Goal: Ask a question

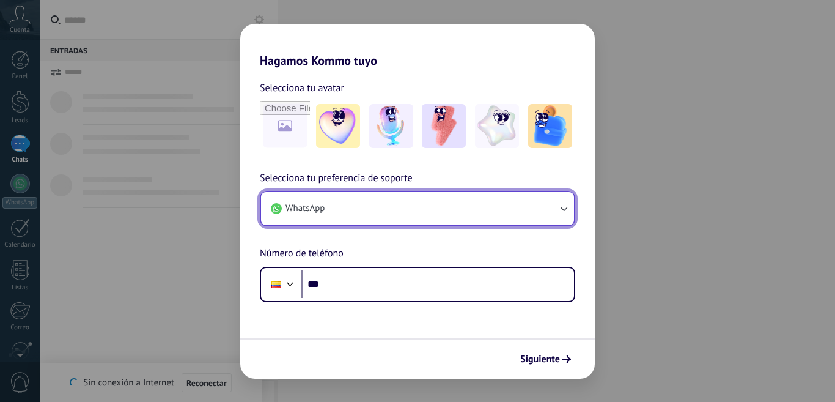
click at [337, 209] on button "WhatsApp" at bounding box center [417, 208] width 313 height 33
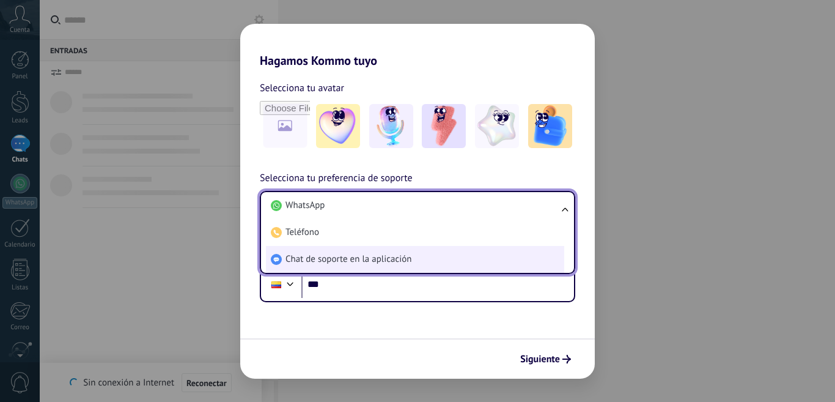
click at [350, 257] on span "Chat de soporte en la aplicación" at bounding box center [348, 259] width 126 height 12
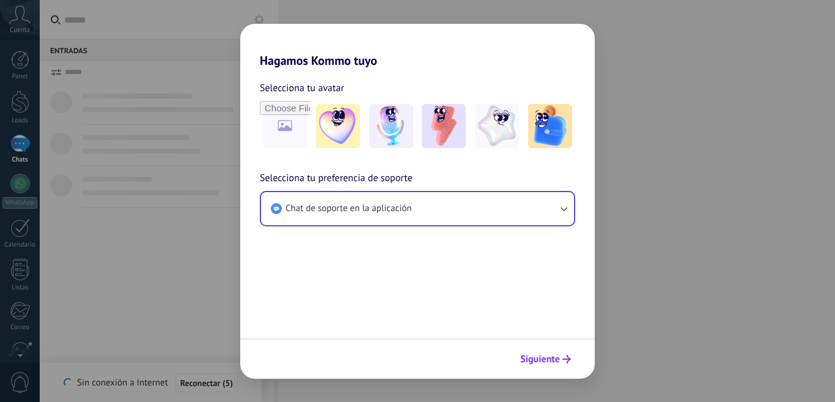
click at [542, 362] on span "Siguiente" at bounding box center [540, 359] width 40 height 9
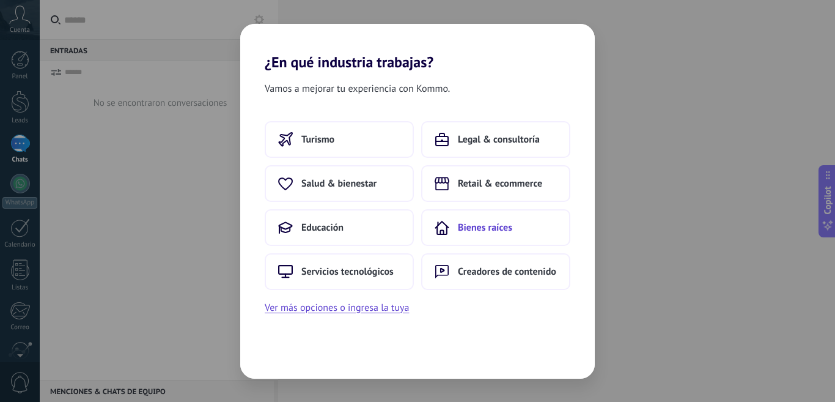
click at [494, 235] on button "Bienes raíces" at bounding box center [495, 227] width 149 height 37
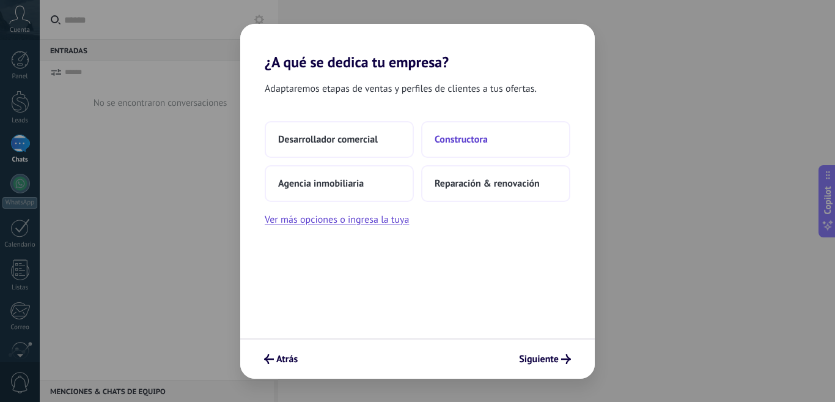
click at [468, 151] on button "Constructora" at bounding box center [495, 139] width 149 height 37
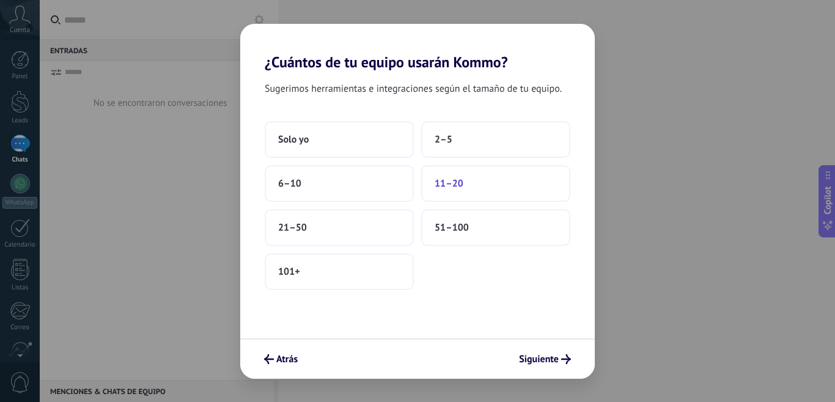
click at [471, 178] on button "11–20" at bounding box center [495, 183] width 149 height 37
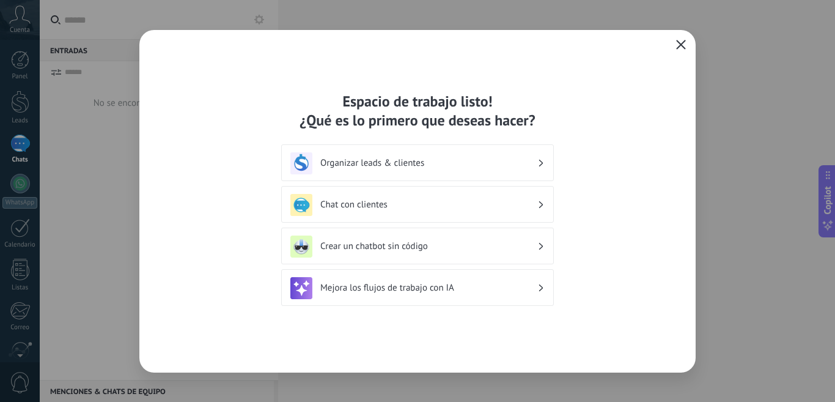
click at [674, 48] on button "button" at bounding box center [681, 45] width 16 height 17
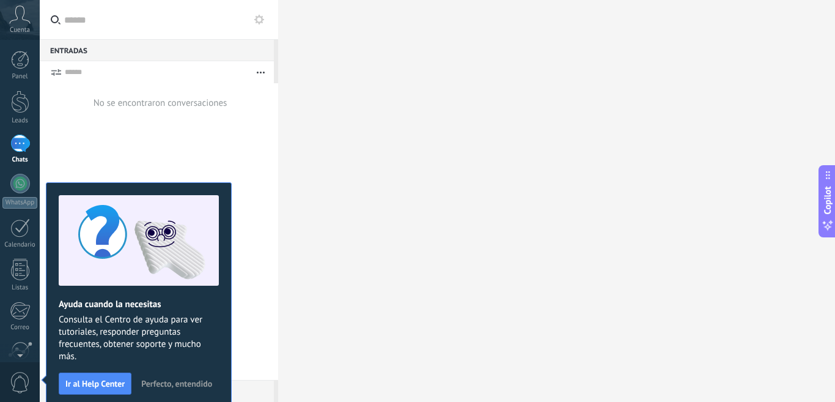
click at [200, 381] on span "Perfecto, entendido" at bounding box center [176, 383] width 71 height 9
